Goal: Use online tool/utility: Use online tool/utility

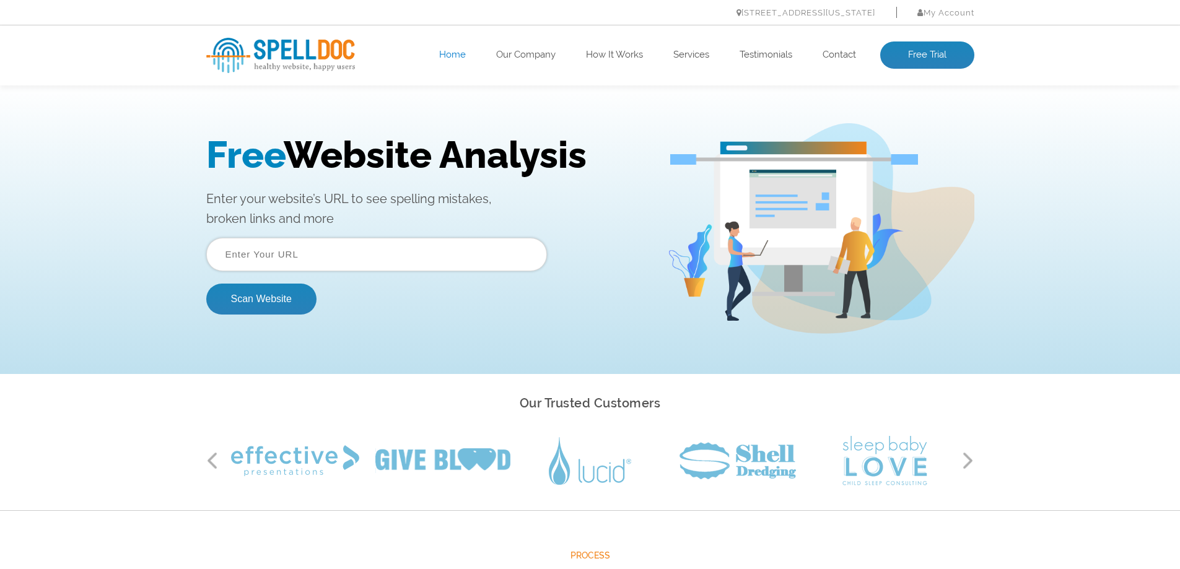
click at [319, 259] on input "text" at bounding box center [376, 254] width 341 height 33
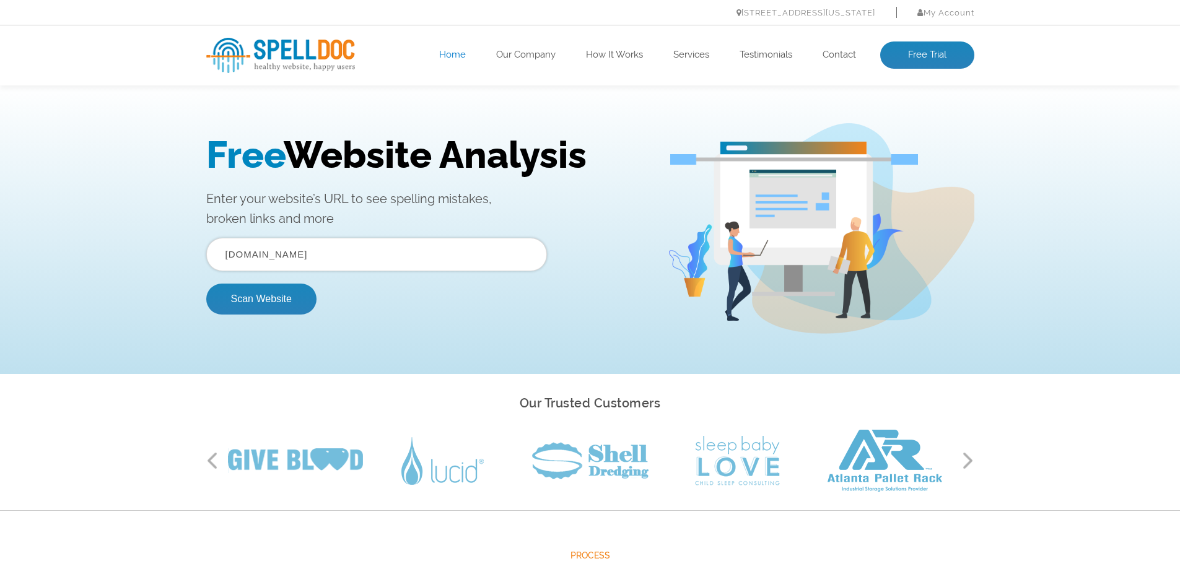
type input "oceanografic.org"
click at [206, 284] on button "Scan Website" at bounding box center [261, 299] width 110 height 31
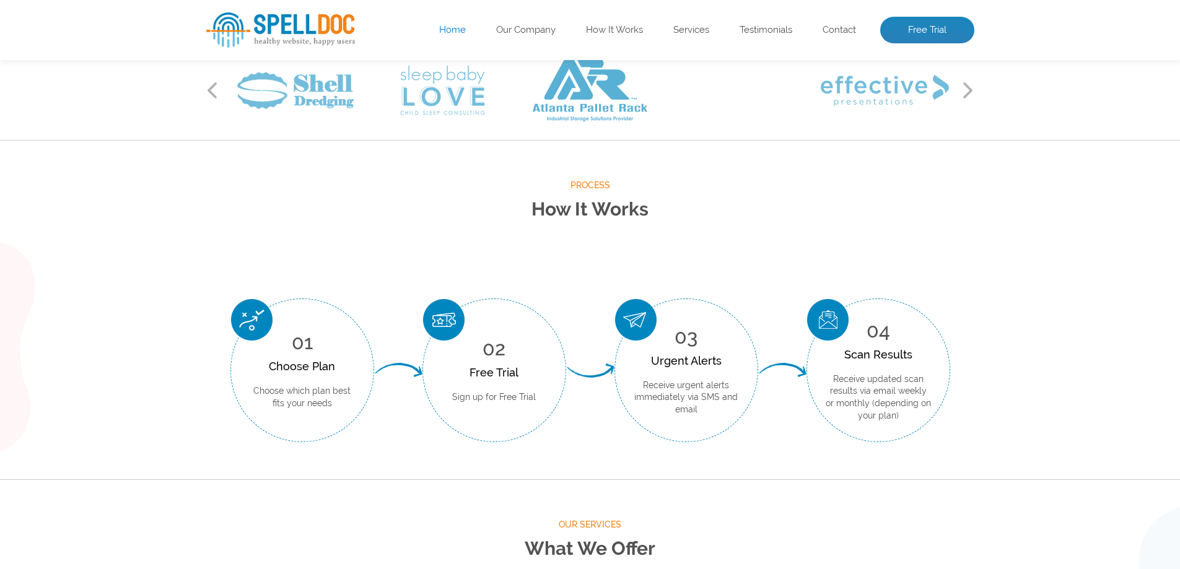
scroll to position [372, 0]
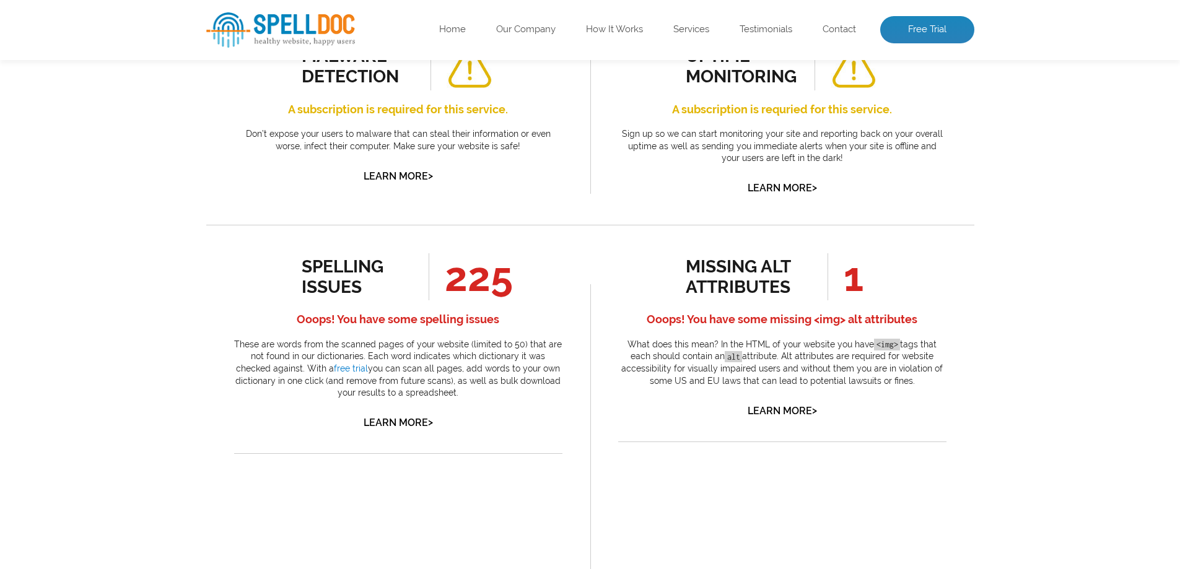
scroll to position [620, 0]
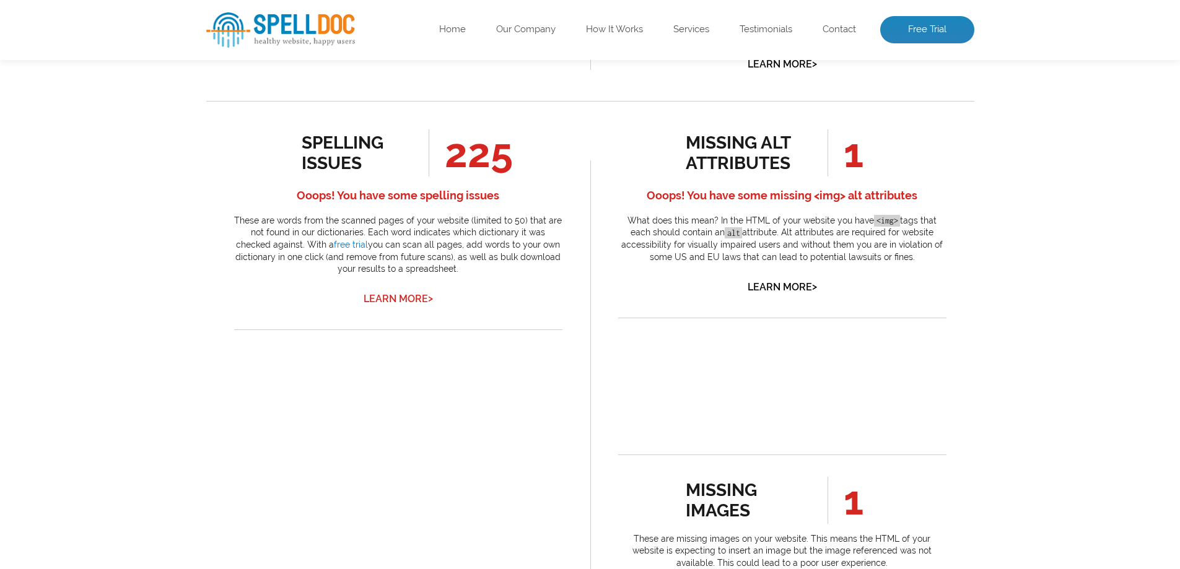
click at [388, 297] on link "Learn More >" at bounding box center [398, 299] width 69 height 12
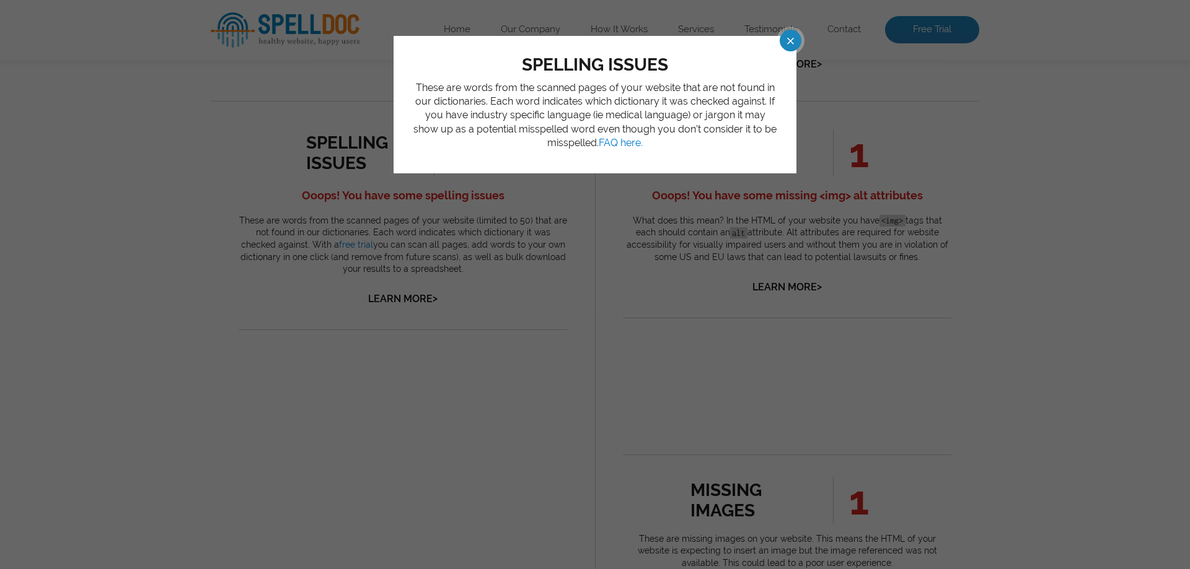
click at [788, 42] on span at bounding box center [779, 41] width 22 height 22
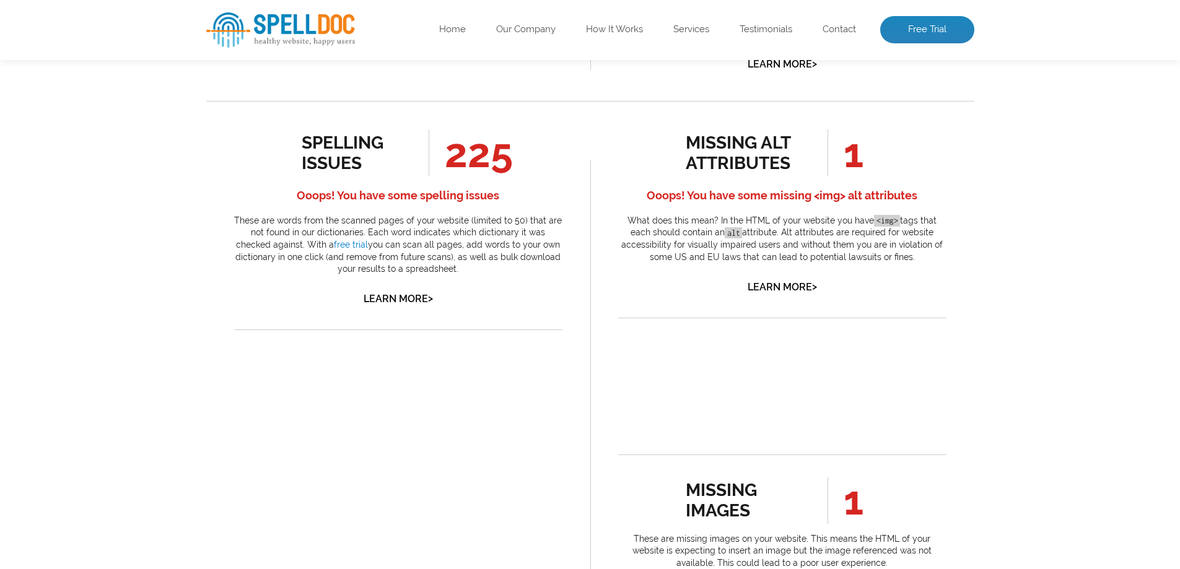
click at [475, 153] on span "225" at bounding box center [471, 153] width 84 height 47
click at [393, 297] on link "Learn More >" at bounding box center [398, 299] width 69 height 12
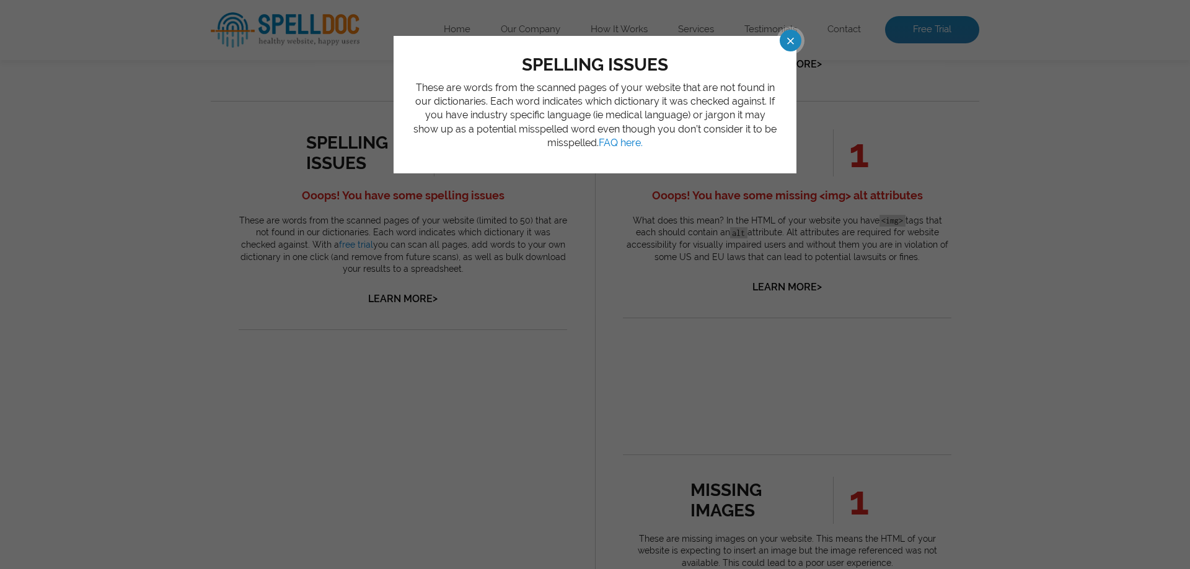
click at [787, 41] on span at bounding box center [779, 41] width 22 height 22
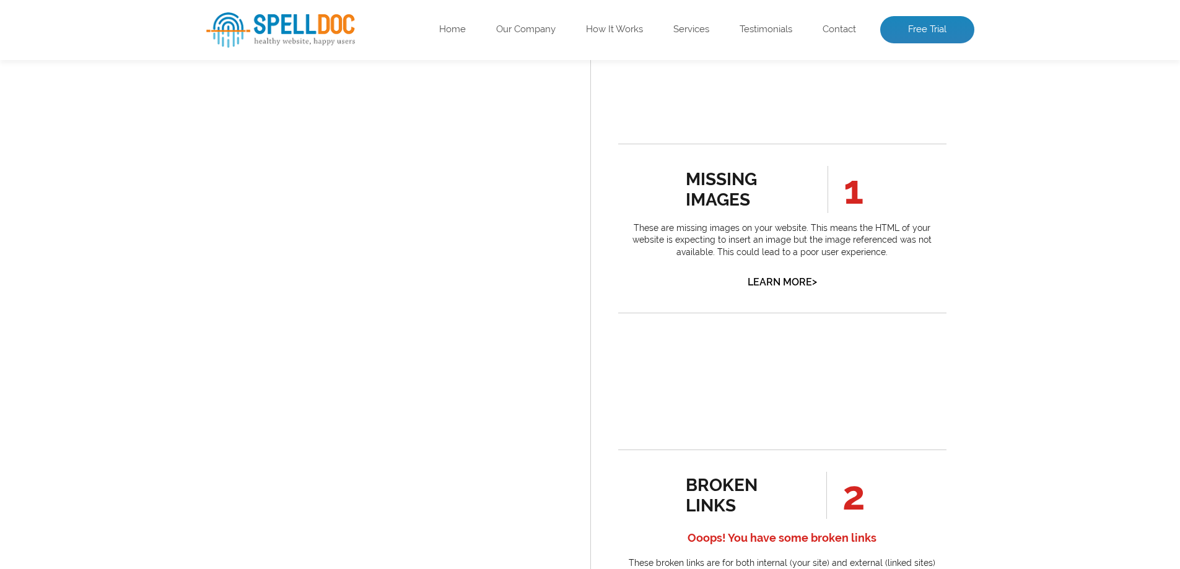
scroll to position [1115, 0]
